Goal: Check status: Check status

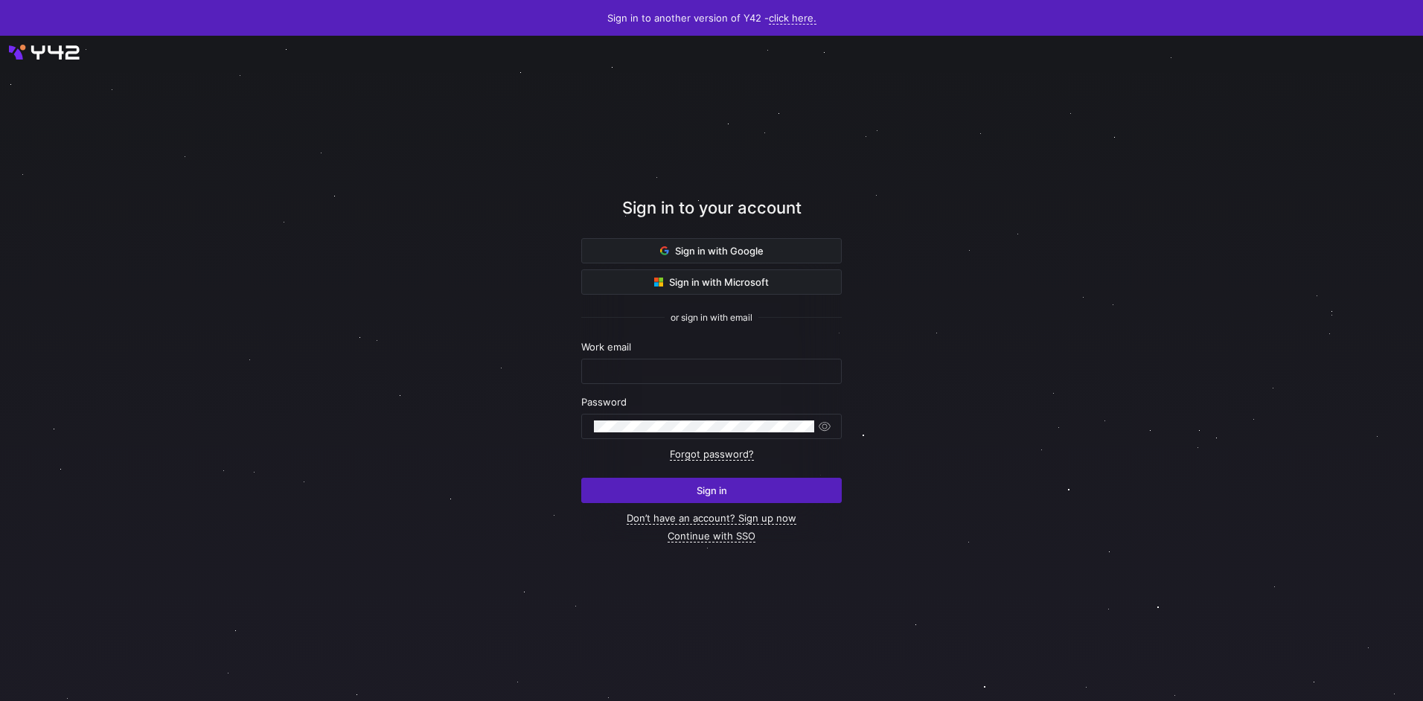
type input "[EMAIL_ADDRESS][DOMAIN_NAME]"
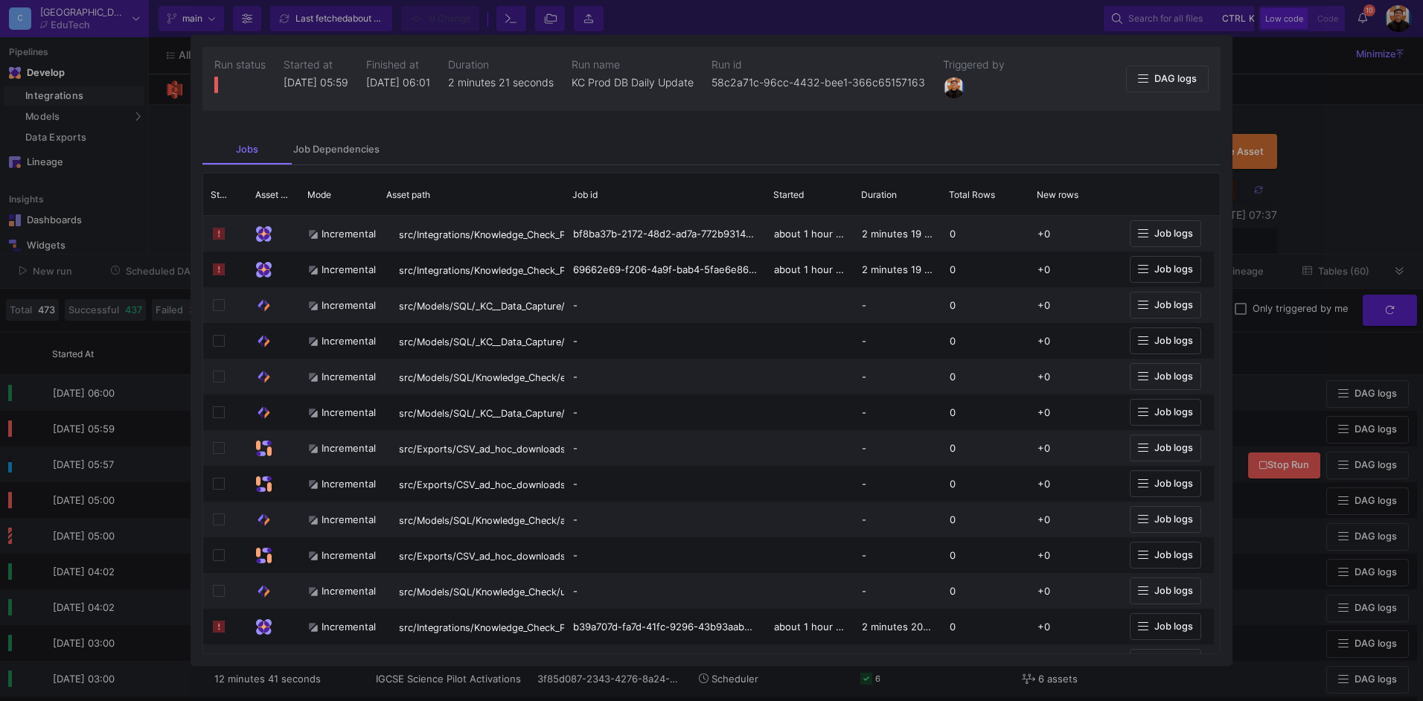
click at [1315, 172] on div at bounding box center [711, 350] width 1423 height 701
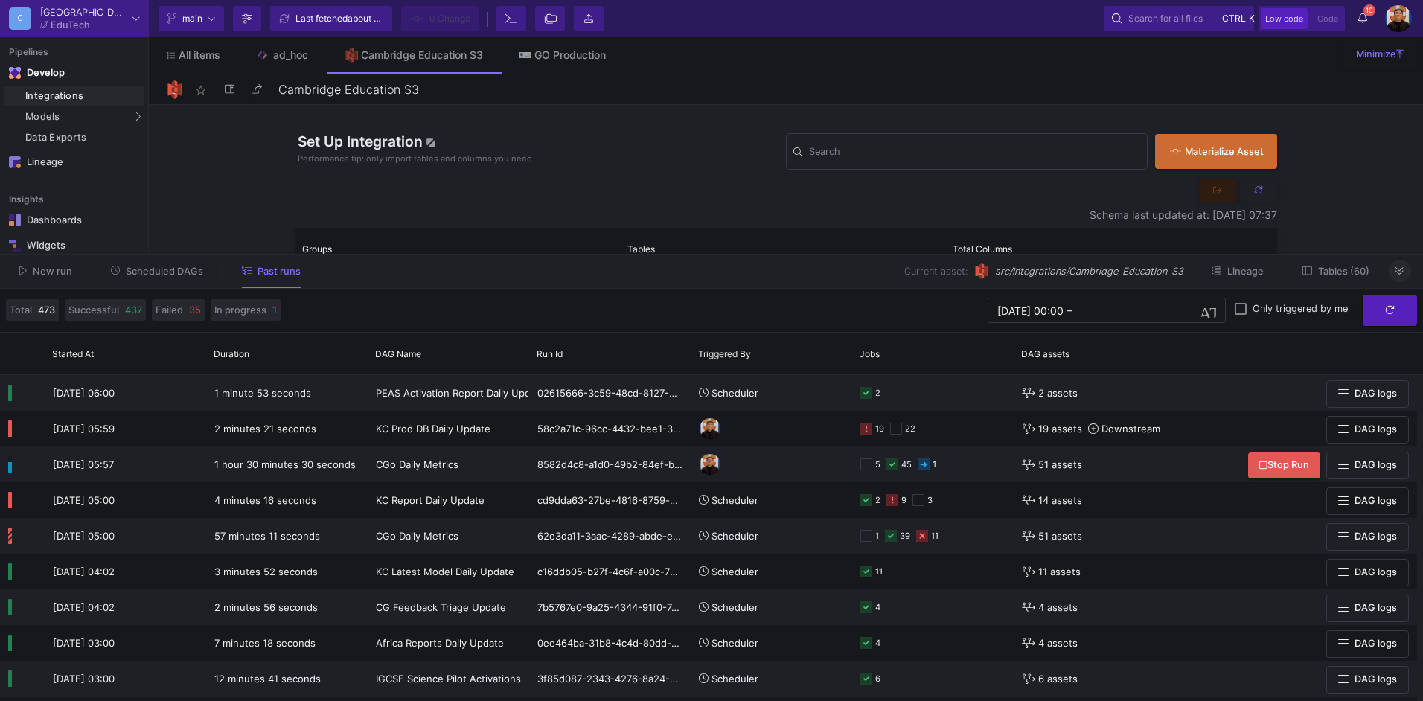
click at [1397, 263] on button at bounding box center [1399, 271] width 22 height 22
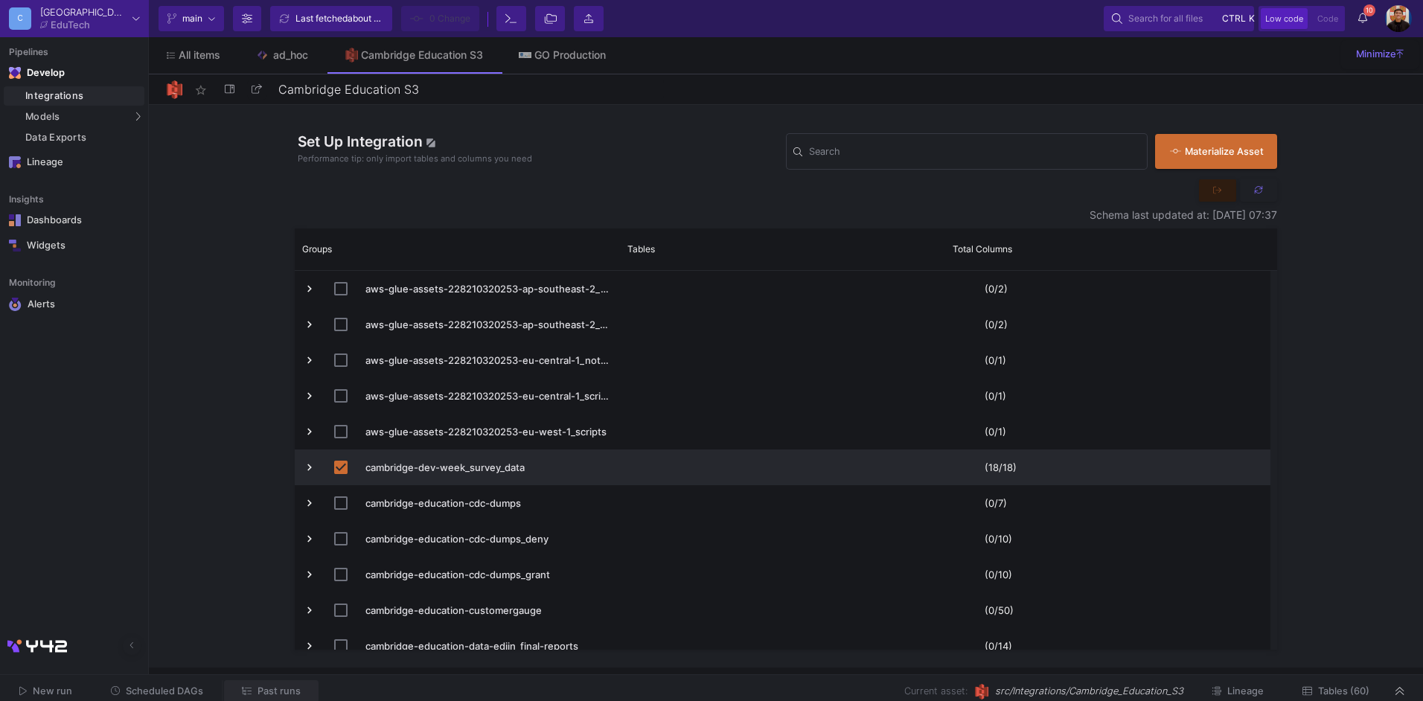
click at [281, 686] on span "Past runs" at bounding box center [278, 690] width 43 height 11
